Goal: Task Accomplishment & Management: Use online tool/utility

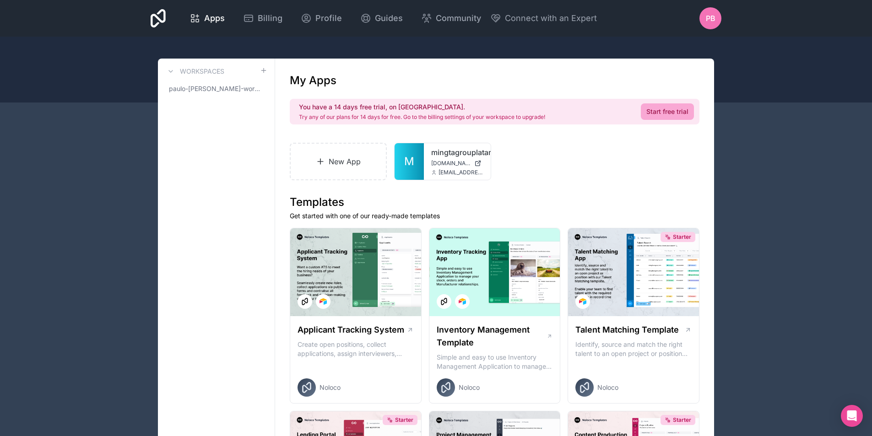
click at [710, 18] on span "PB" at bounding box center [710, 18] width 10 height 11
click at [472, 160] on icon at bounding box center [473, 157] width 7 height 7
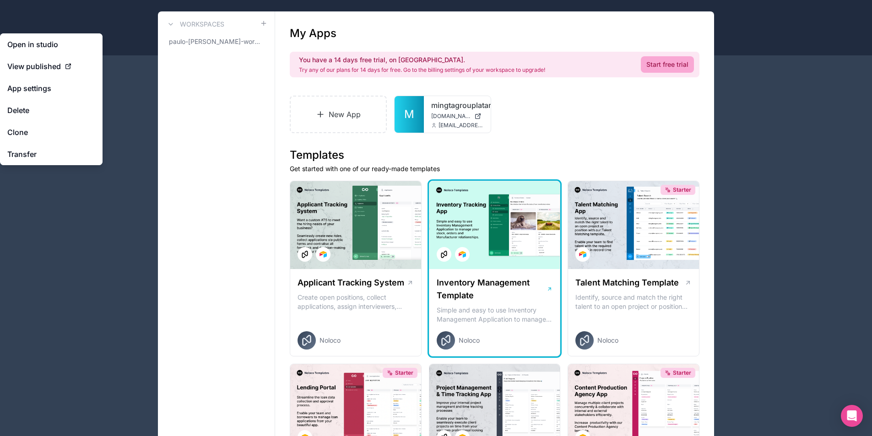
scroll to position [92, 0]
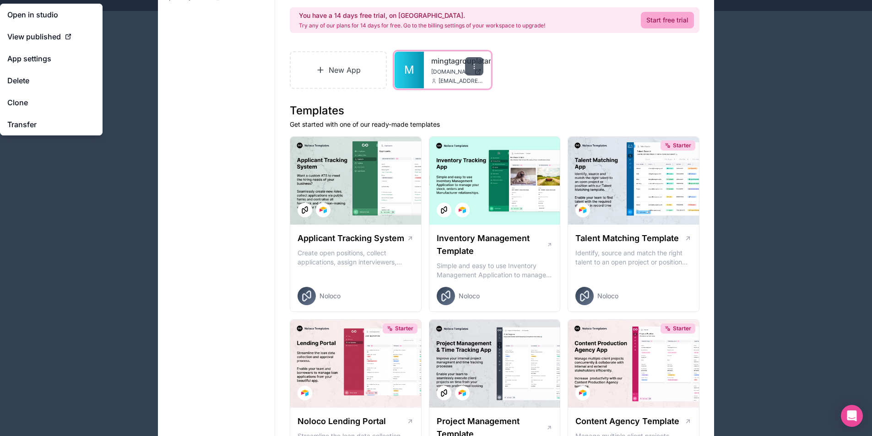
click at [476, 67] on icon at bounding box center [473, 66] width 7 height 7
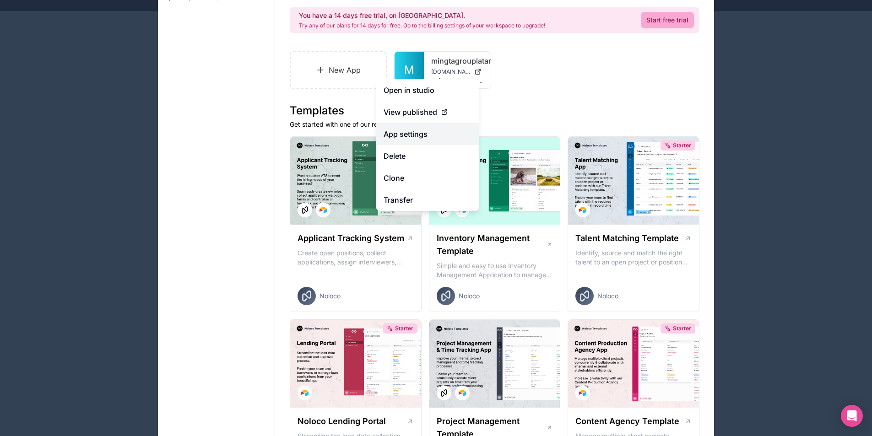
click at [422, 132] on link "App settings" at bounding box center [427, 134] width 102 height 22
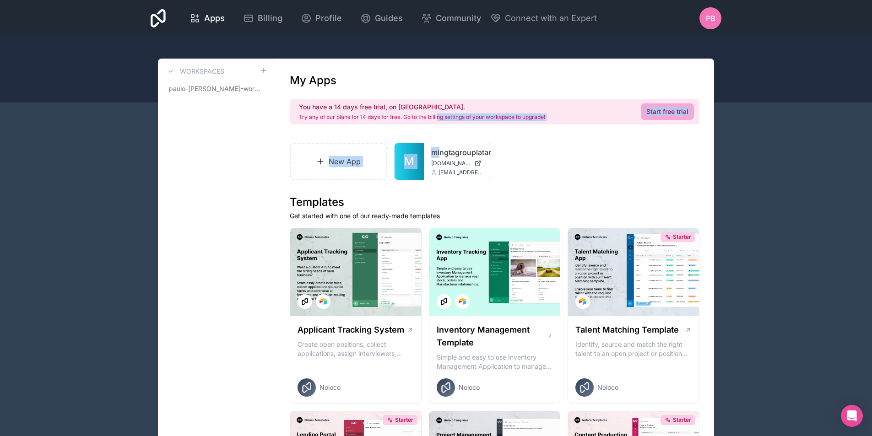
drag, startPoint x: 438, startPoint y: 145, endPoint x: 441, endPoint y: 100, distance: 45.4
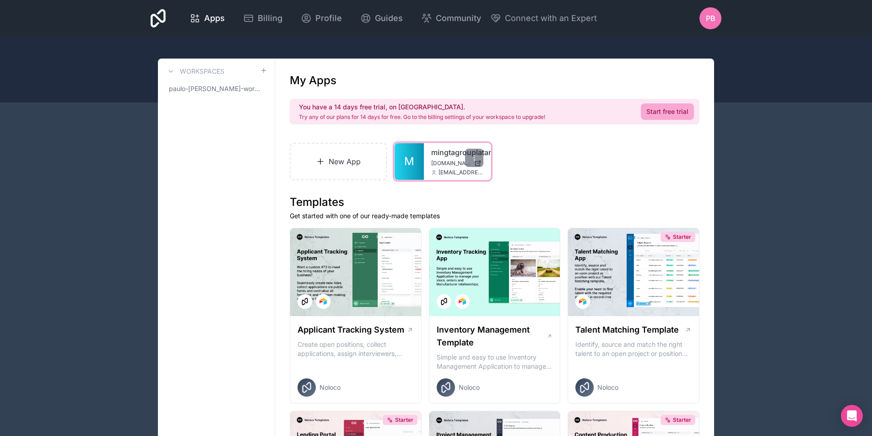
click at [439, 162] on span "[DOMAIN_NAME]" at bounding box center [450, 163] width 39 height 7
click at [309, 155] on link "New App" at bounding box center [338, 162] width 97 height 38
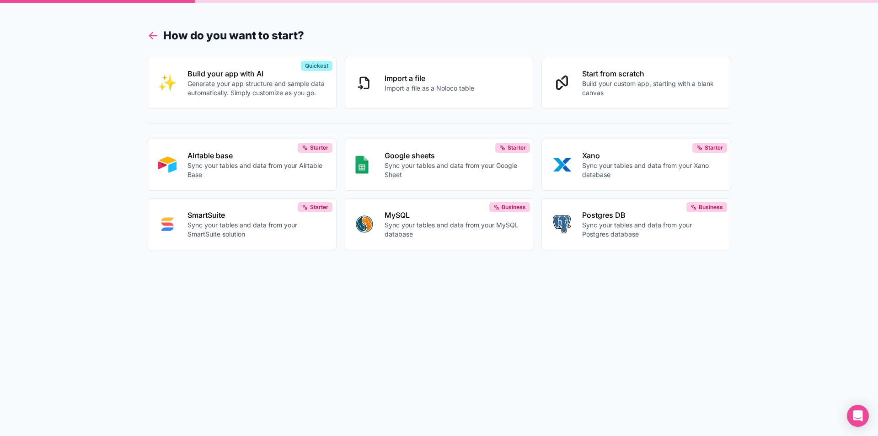
click at [152, 36] on icon at bounding box center [152, 36] width 7 height 0
